Goal: Find specific page/section: Find specific page/section

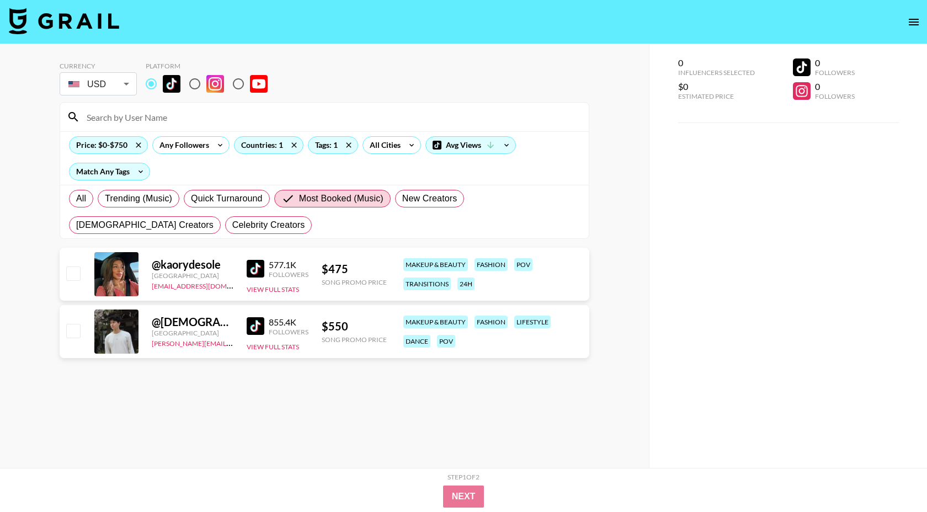
click at [243, 120] on input at bounding box center [331, 117] width 502 height 18
type input "sofiefr"
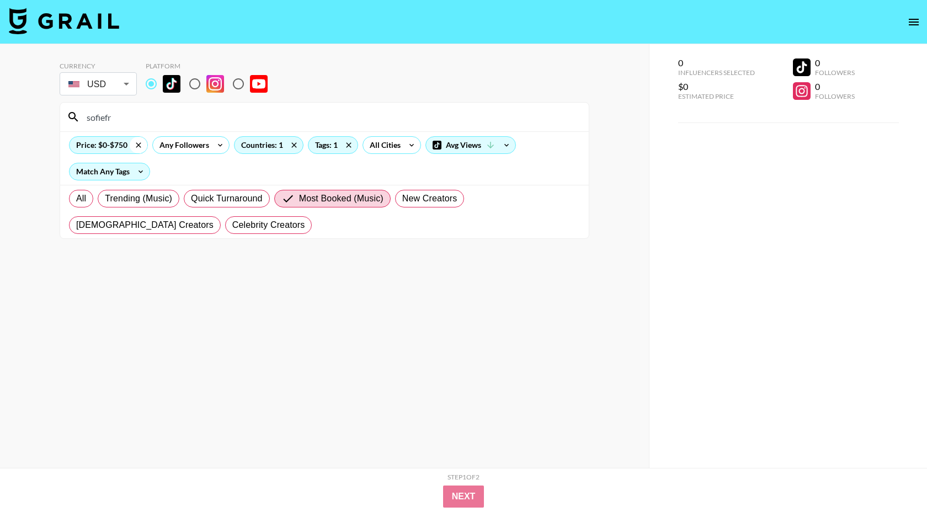
click at [138, 140] on icon at bounding box center [139, 145] width 18 height 17
click at [274, 144] on icon at bounding box center [275, 144] width 5 height 5
click at [334, 143] on icon at bounding box center [331, 145] width 18 height 17
click at [90, 204] on label "All" at bounding box center [81, 199] width 24 height 18
click at [76, 199] on input "All" at bounding box center [76, 199] width 0 height 0
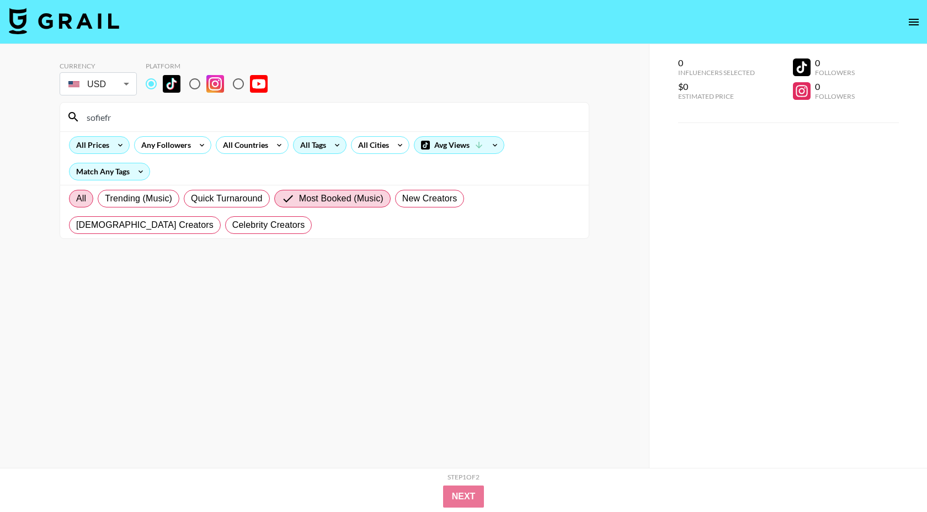
radio input "true"
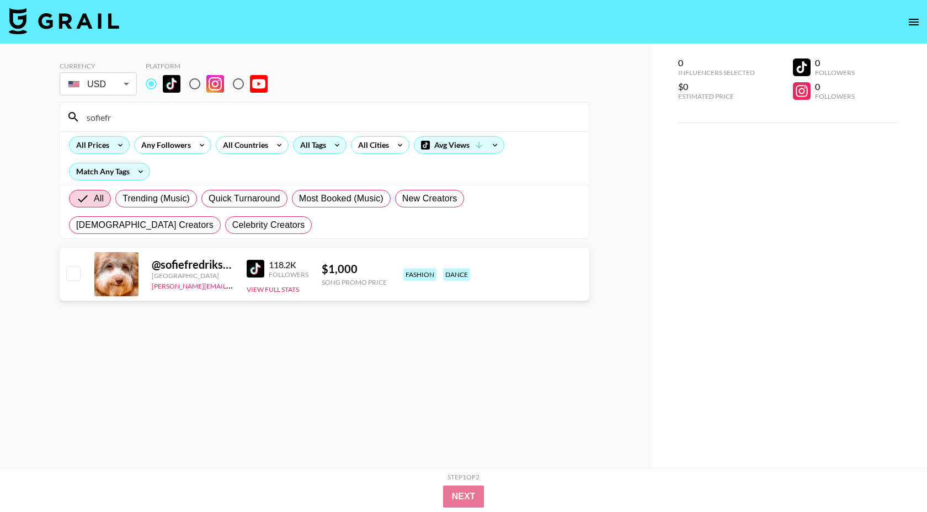
click at [259, 270] on img at bounding box center [256, 269] width 18 height 18
